Goal: Find specific page/section: Find specific page/section

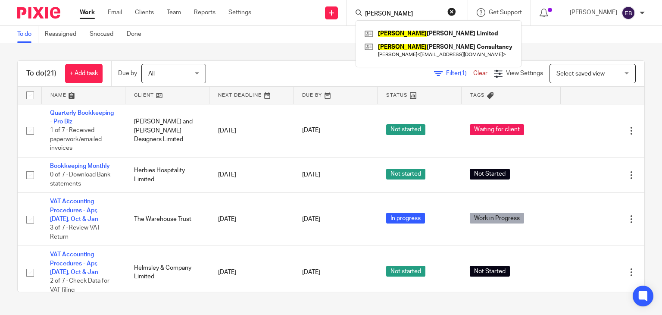
type input "sween"
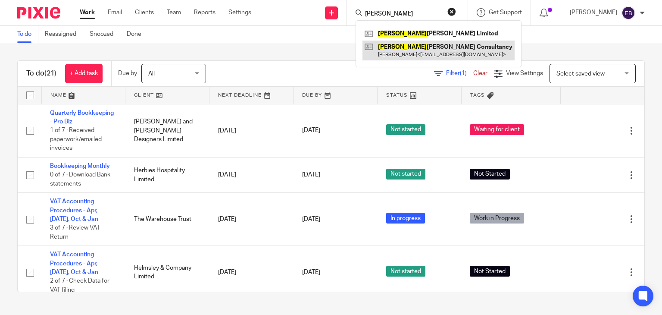
click at [403, 46] on link at bounding box center [439, 51] width 152 height 20
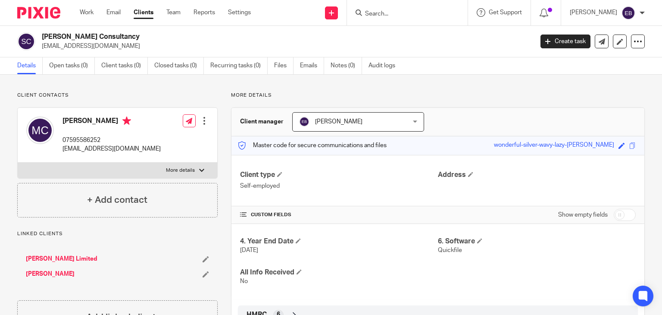
click at [419, 18] on input "Search" at bounding box center [403, 14] width 78 height 8
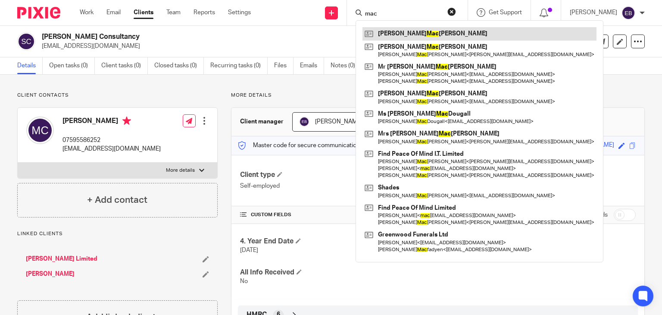
type input "mac"
click at [438, 35] on link at bounding box center [480, 33] width 234 height 13
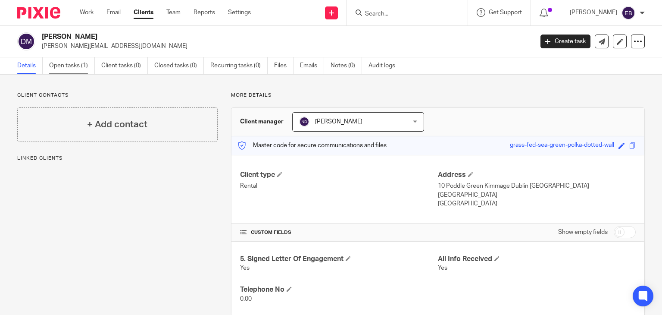
click at [66, 67] on link "Open tasks (1)" at bounding box center [72, 65] width 46 height 17
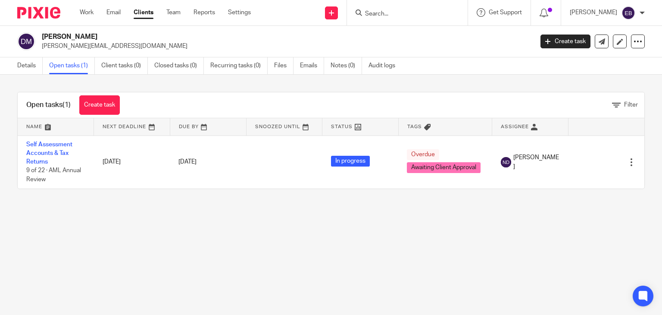
click at [385, 13] on input "Search" at bounding box center [403, 14] width 78 height 8
click at [392, 7] on form at bounding box center [410, 12] width 92 height 11
click at [388, 11] on input "Search" at bounding box center [403, 14] width 78 height 8
type input "n"
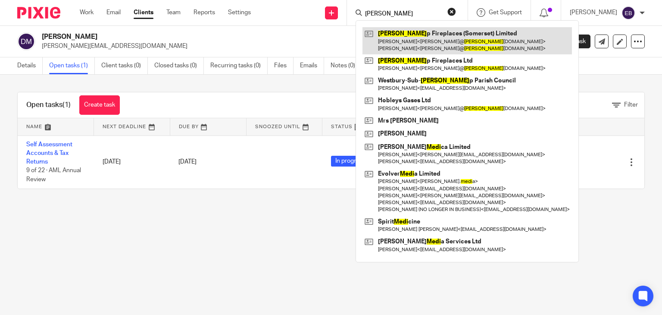
type input "mendi"
click at [442, 40] on link at bounding box center [468, 40] width 210 height 27
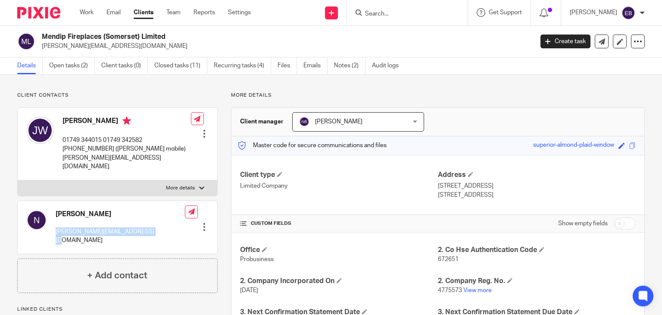
drag, startPoint x: 145, startPoint y: 218, endPoint x: 52, endPoint y: 231, distance: 94.0
click at [52, 231] on div "Natalie natalie@mendipfireplaces.co.uk Edit contact Create client from contact …" at bounding box center [118, 227] width 200 height 53
copy p "[PERSON_NAME][EMAIL_ADDRESS][DOMAIN_NAME]"
click at [412, 12] on input "Search" at bounding box center [403, 14] width 78 height 8
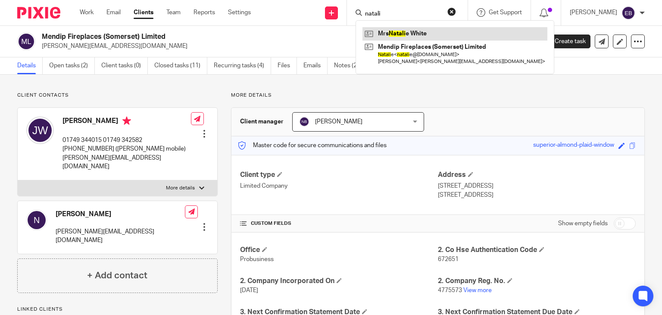
type input "natali"
drag, startPoint x: 448, startPoint y: 33, endPoint x: 609, endPoint y: 33, distance: 160.9
click at [447, 33] on link at bounding box center [455, 33] width 185 height 13
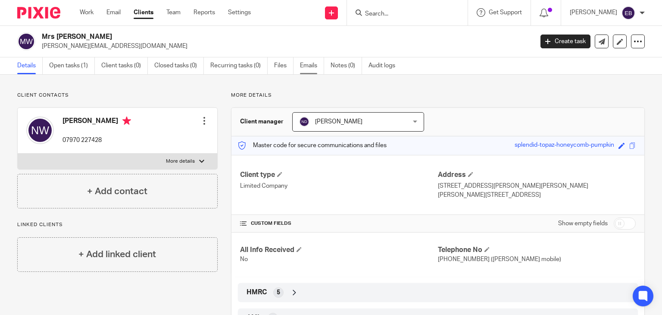
click at [312, 69] on link "Emails" at bounding box center [312, 65] width 24 height 17
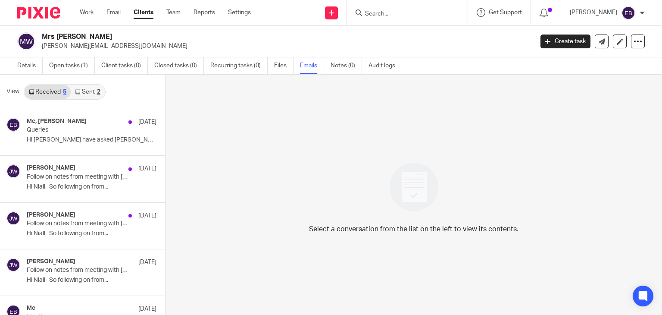
click at [401, 13] on input "Search" at bounding box center [403, 14] width 78 height 8
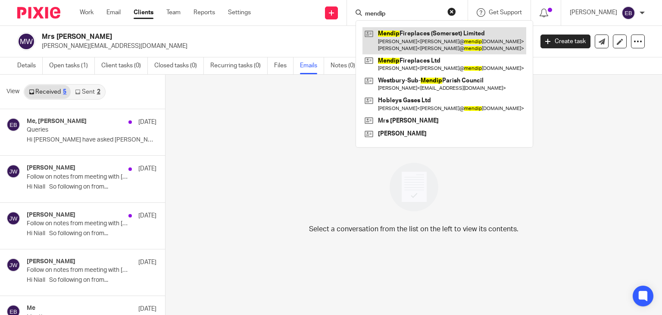
type input "mendip"
click at [486, 40] on link at bounding box center [445, 40] width 164 height 27
